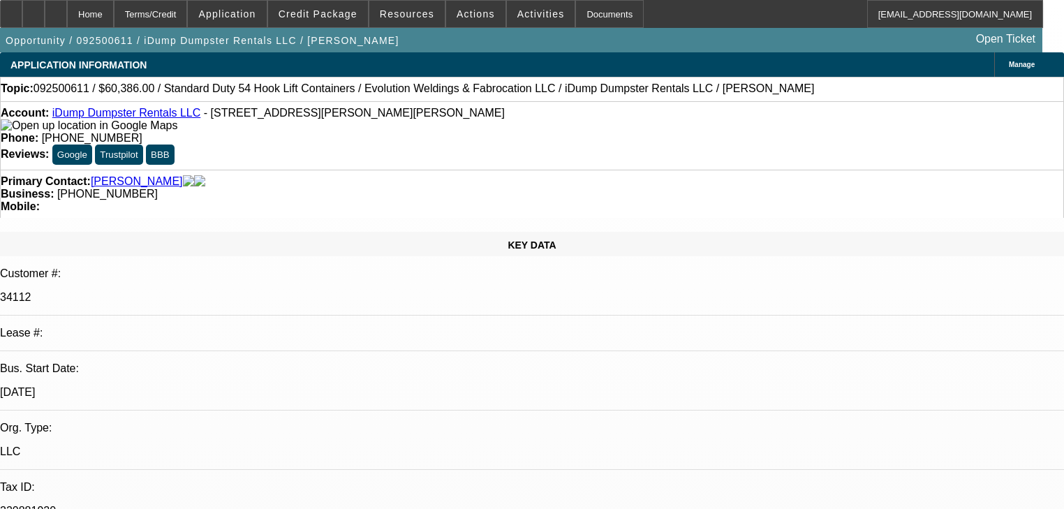
select select "0"
select select "6"
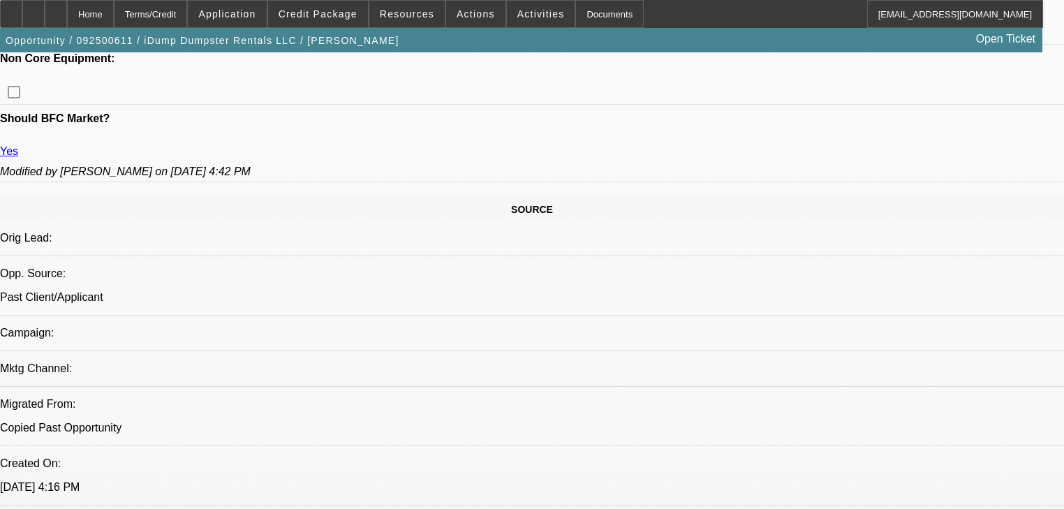
scroll to position [782, 0]
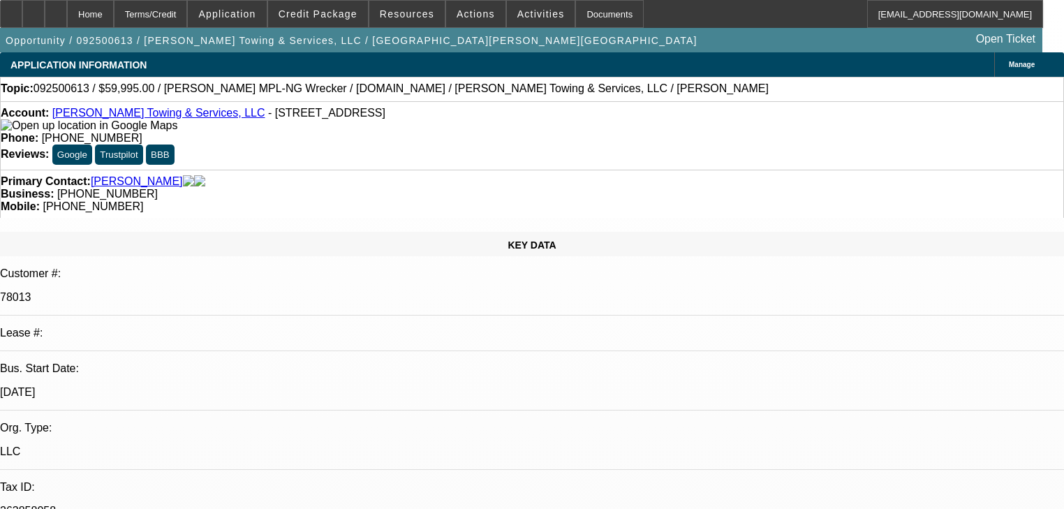
select select "0"
select select "2"
select select "0"
select select "6"
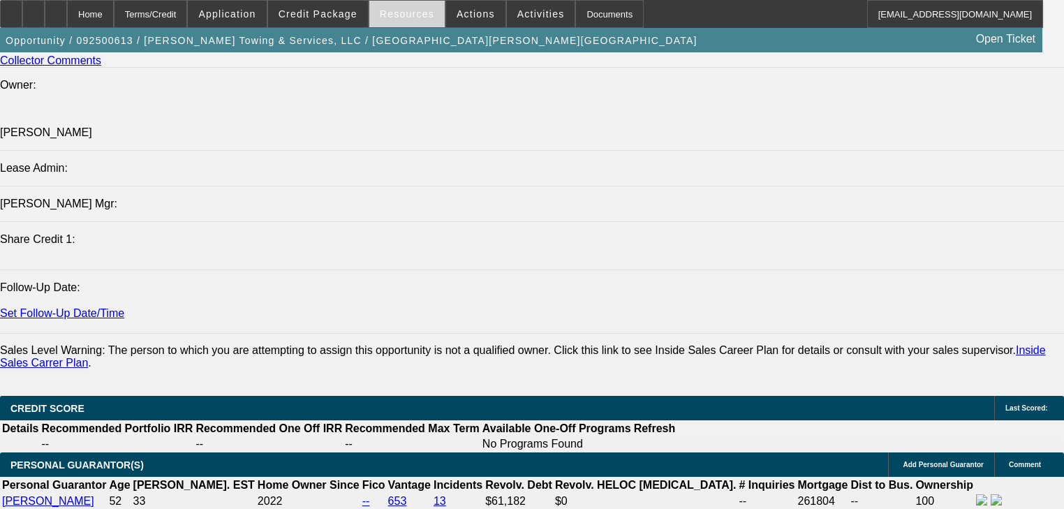
scroll to position [1837, 0]
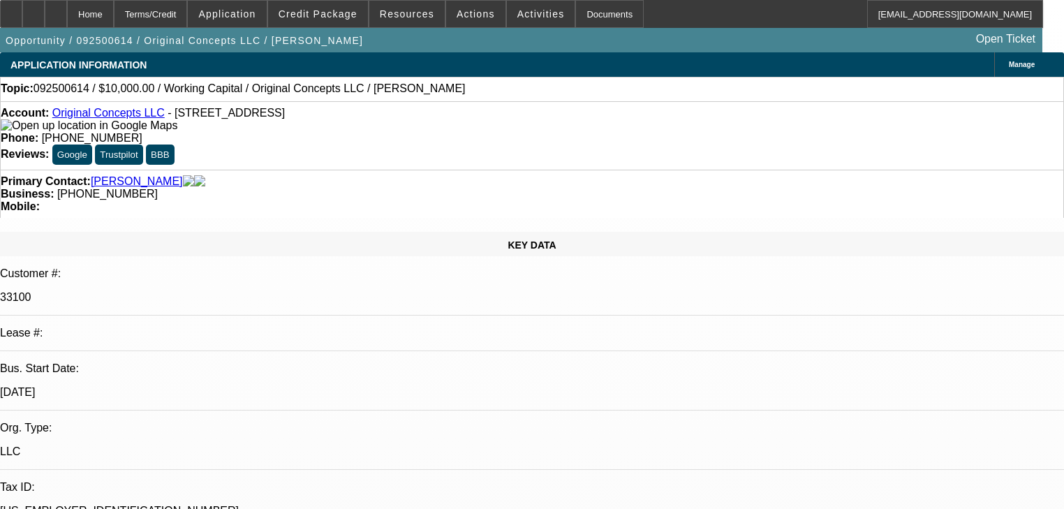
select select "0"
select select "2"
select select "0"
select select "6"
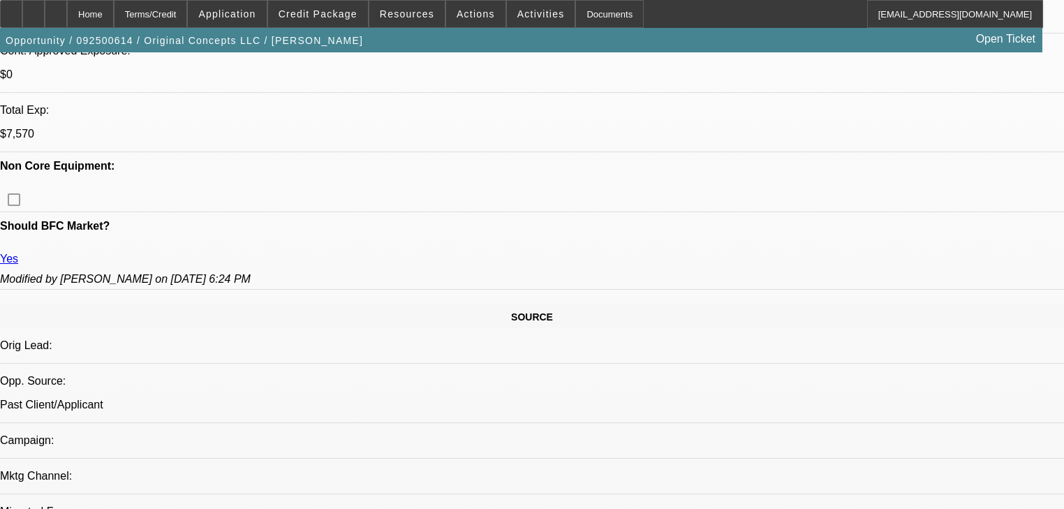
scroll to position [1005, 0]
